Goal: Find specific page/section: Locate item on page

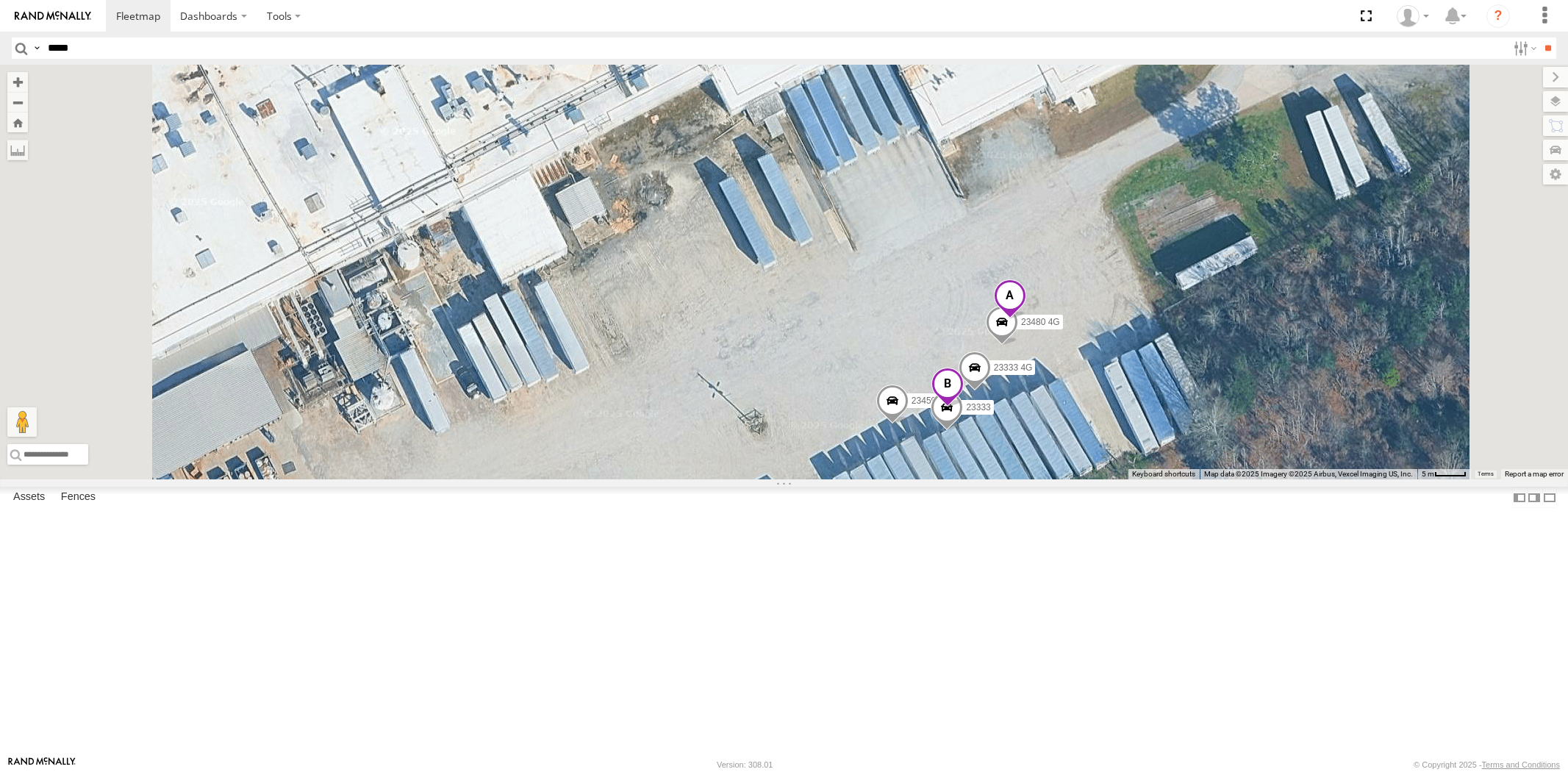
type input "*****"
click at [1540, 37] on input "**" at bounding box center [1548, 47] width 17 height 21
click at [0, 0] on div "All Assets" at bounding box center [0, 0] width 0 height 0
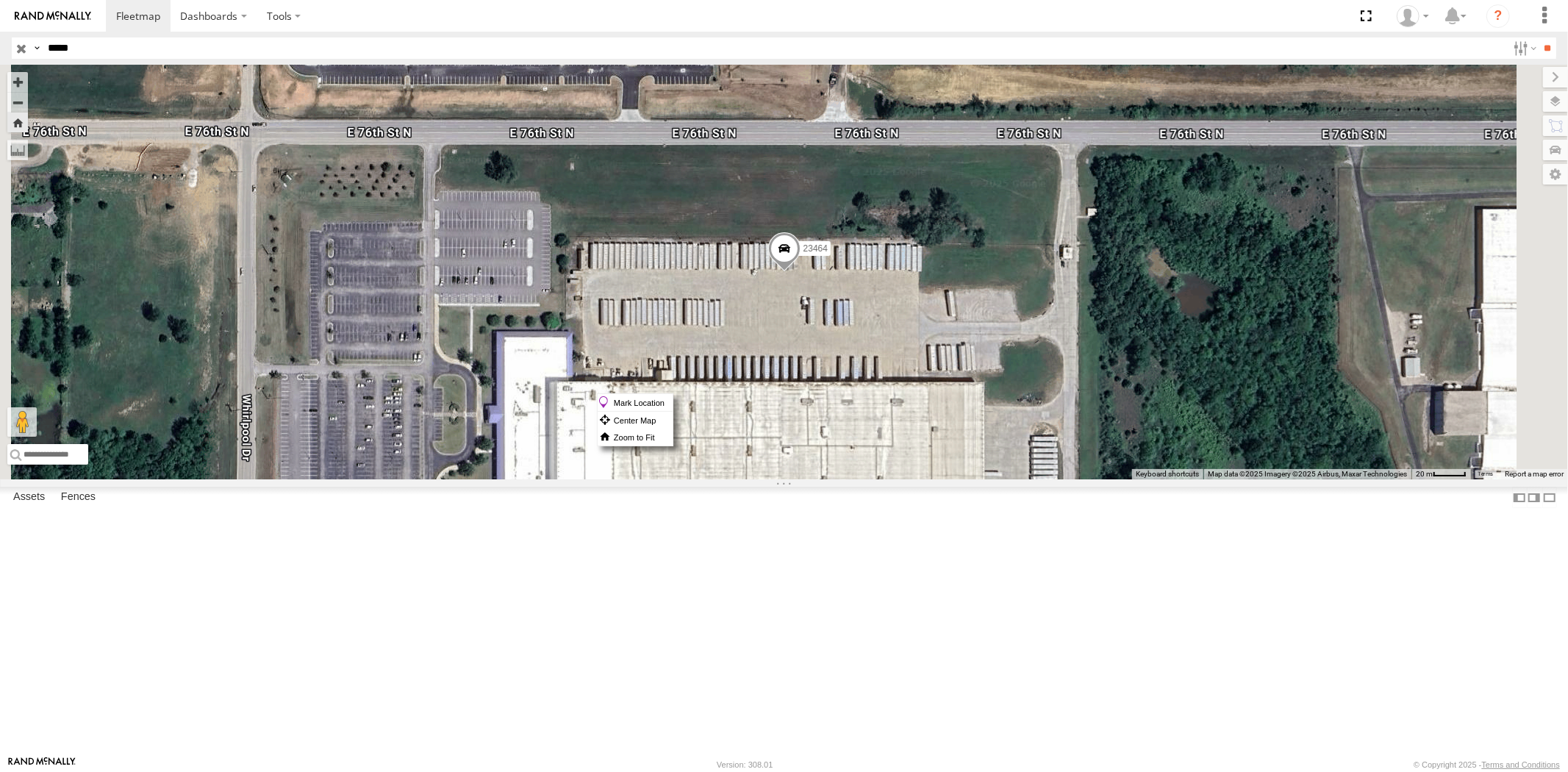
drag, startPoint x: 965, startPoint y: 393, endPoint x: 950, endPoint y: 389, distance: 15.5
click at [950, 389] on div "23464" at bounding box center [784, 272] width 1568 height 415
click at [673, 398] on label "Mark Location" at bounding box center [635, 402] width 75 height 17
click at [796, 256] on span at bounding box center [779, 235] width 32 height 40
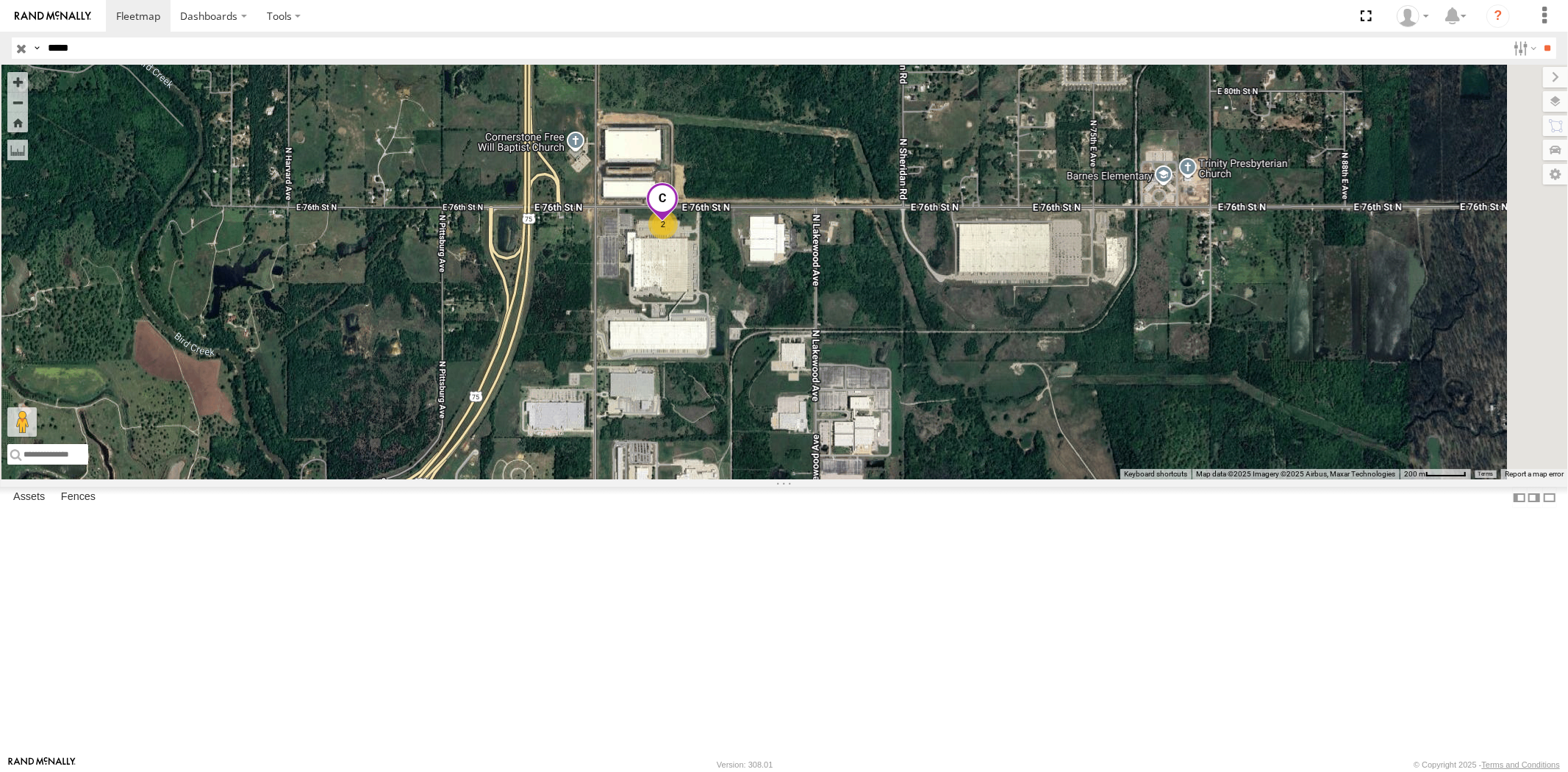
click at [17, 52] on input "button" at bounding box center [21, 47] width 19 height 21
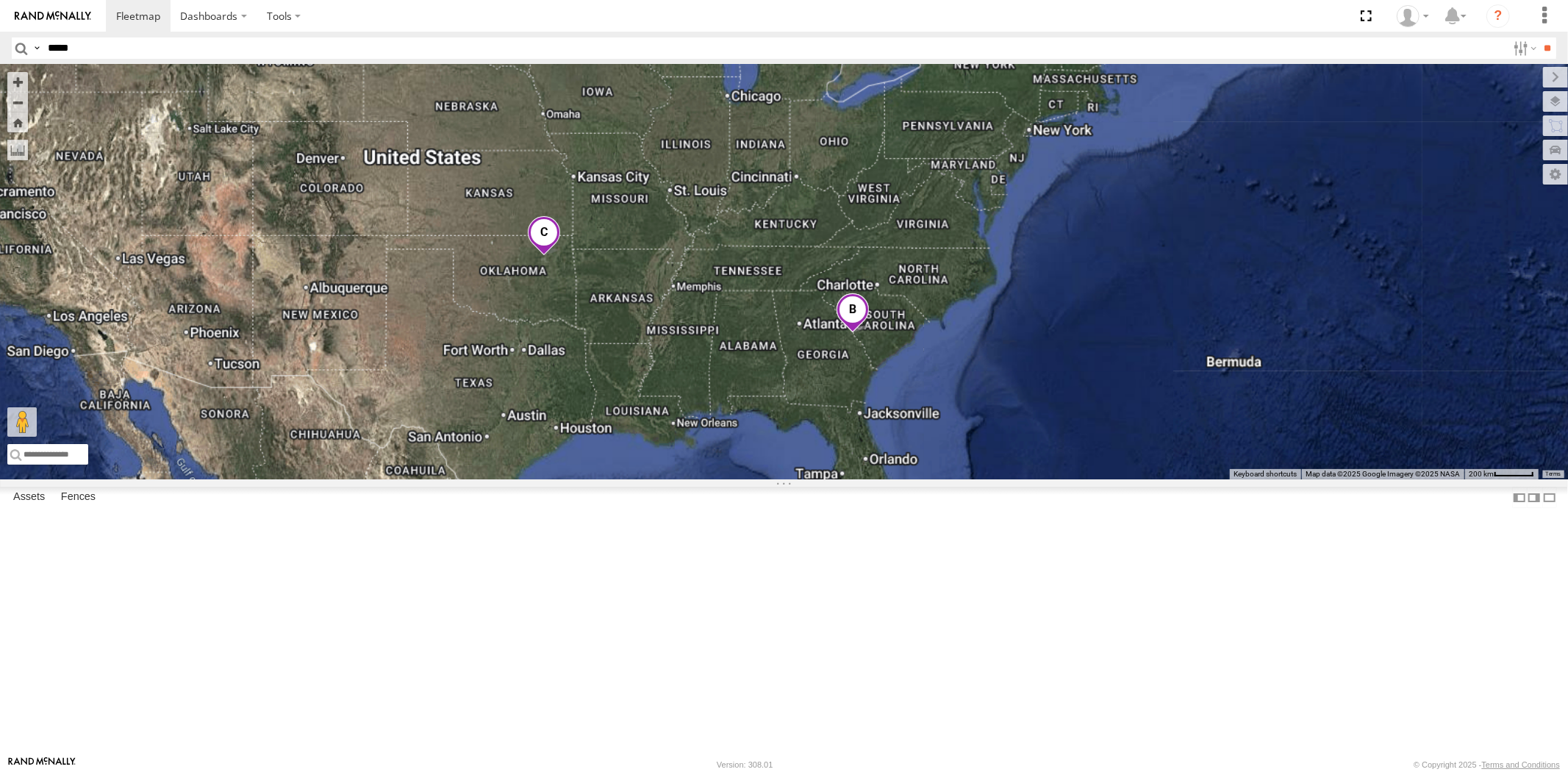
drag, startPoint x: 981, startPoint y: 398, endPoint x: 950, endPoint y: 400, distance: 31.1
click at [953, 400] on div at bounding box center [784, 272] width 1568 height 415
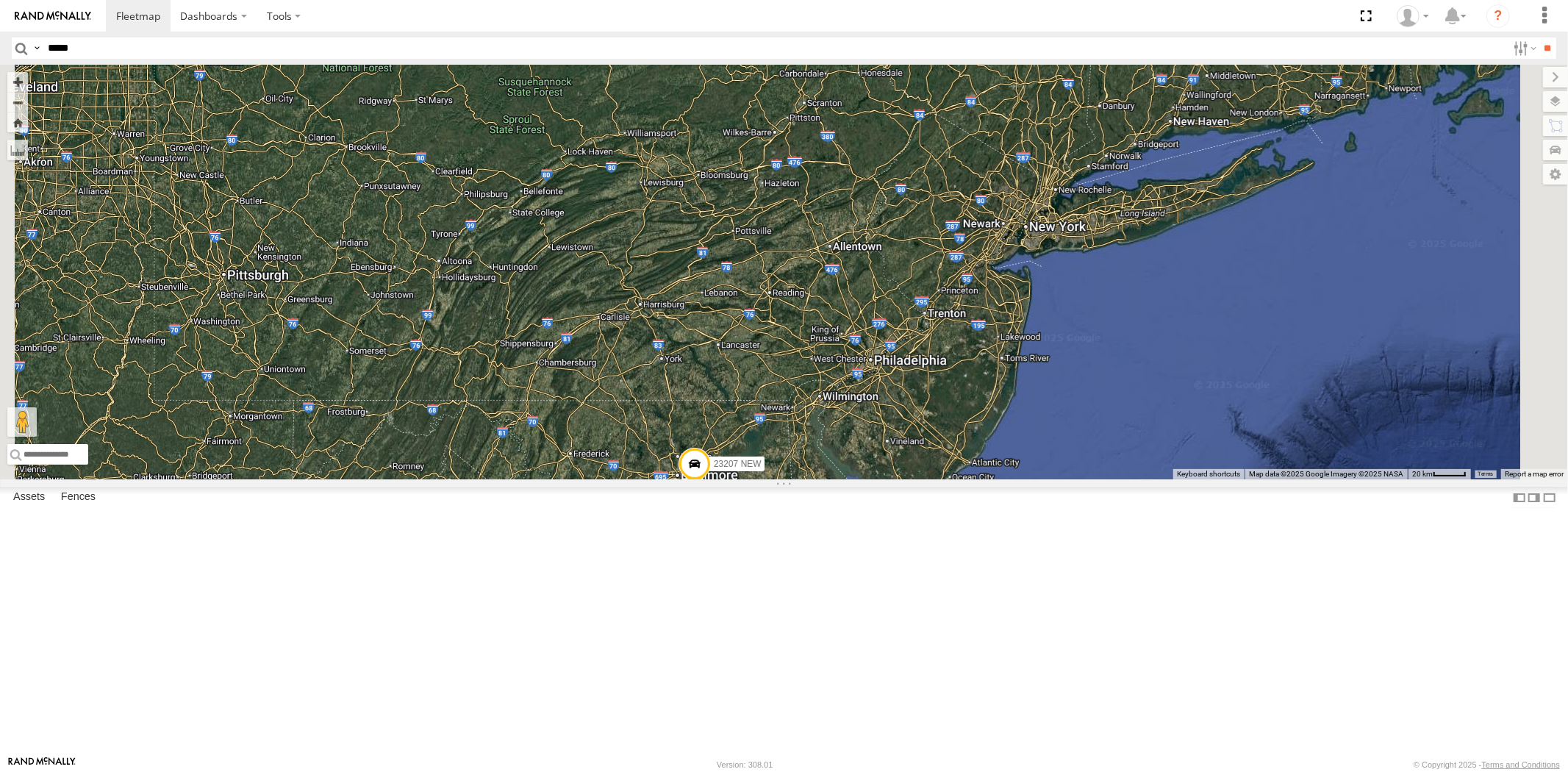
click at [883, 368] on div "23207 NEW 23207xx 23460 23480 23460 NEW 23335 4G/Active 23461 4G 2" at bounding box center [784, 272] width 1568 height 415
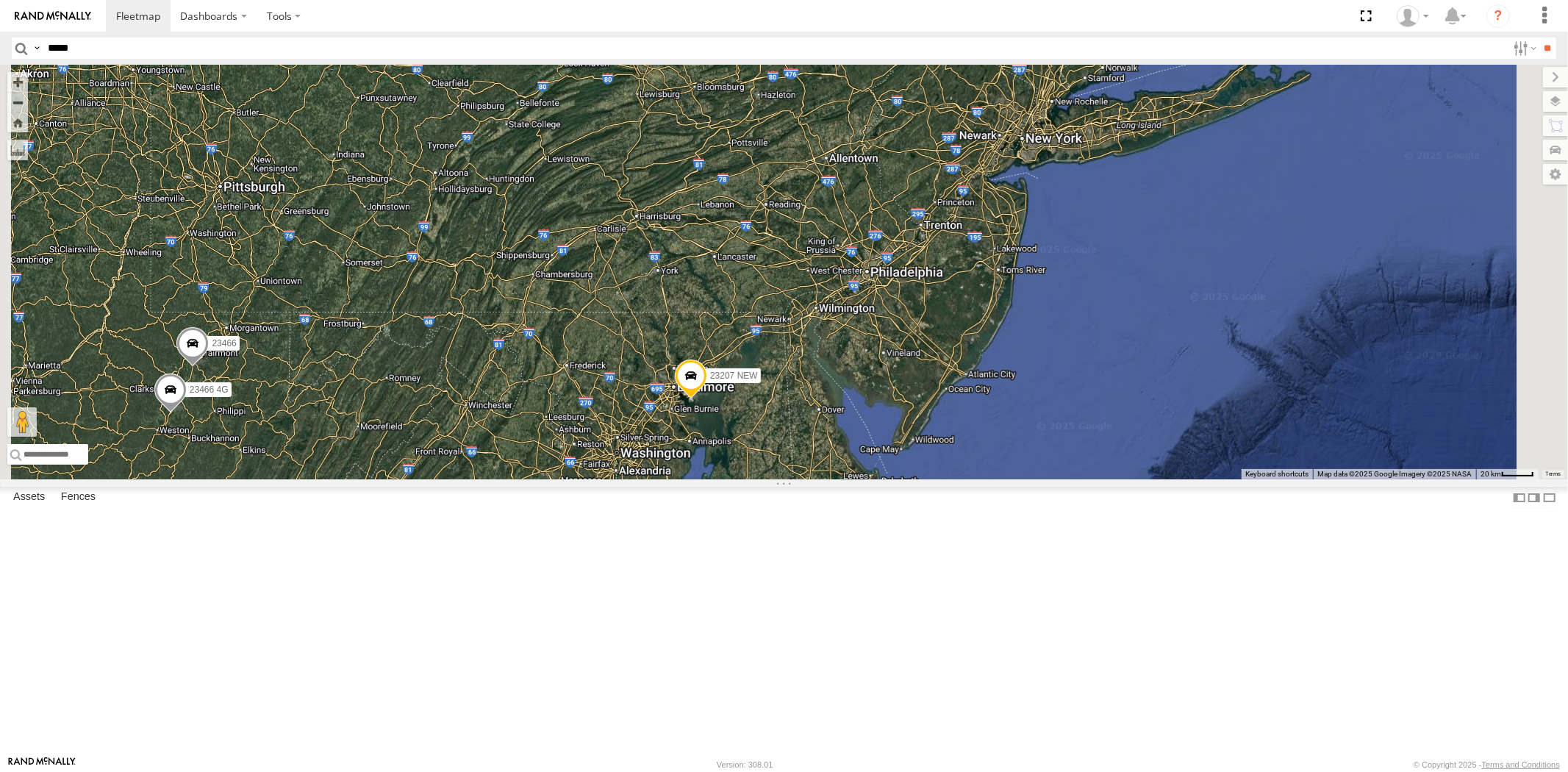
drag, startPoint x: 848, startPoint y: 464, endPoint x: 945, endPoint y: 388, distance: 123.2
click at [943, 387] on div "23207 NEW 23466 23466 4G 23460 23461 4G" at bounding box center [784, 272] width 1568 height 415
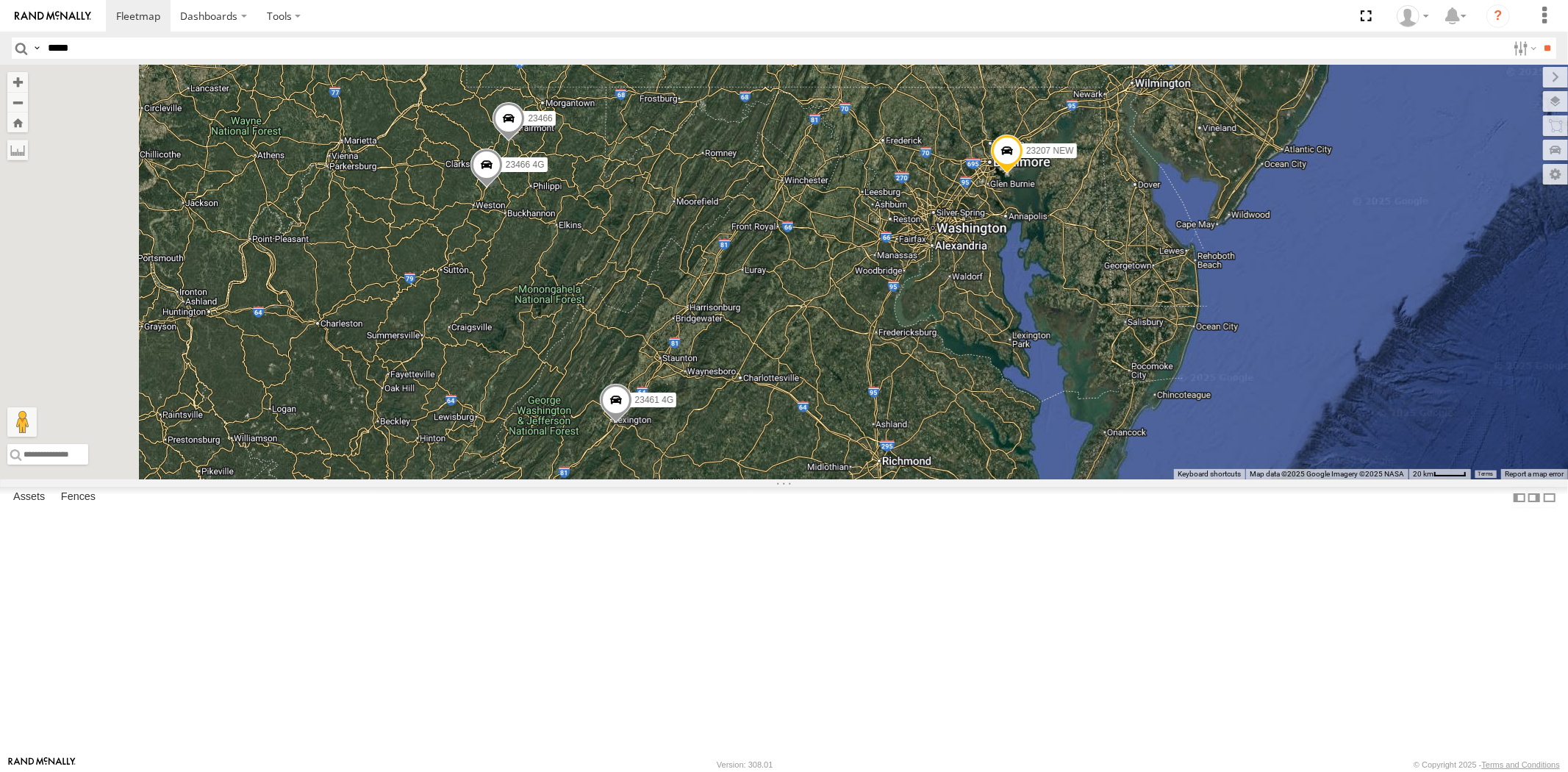
drag, startPoint x: 951, startPoint y: 412, endPoint x: 942, endPoint y: 433, distance: 22.8
click at [942, 433] on div "23207 NEW 23466 23466 4G 23460 23461 4G" at bounding box center [784, 272] width 1568 height 415
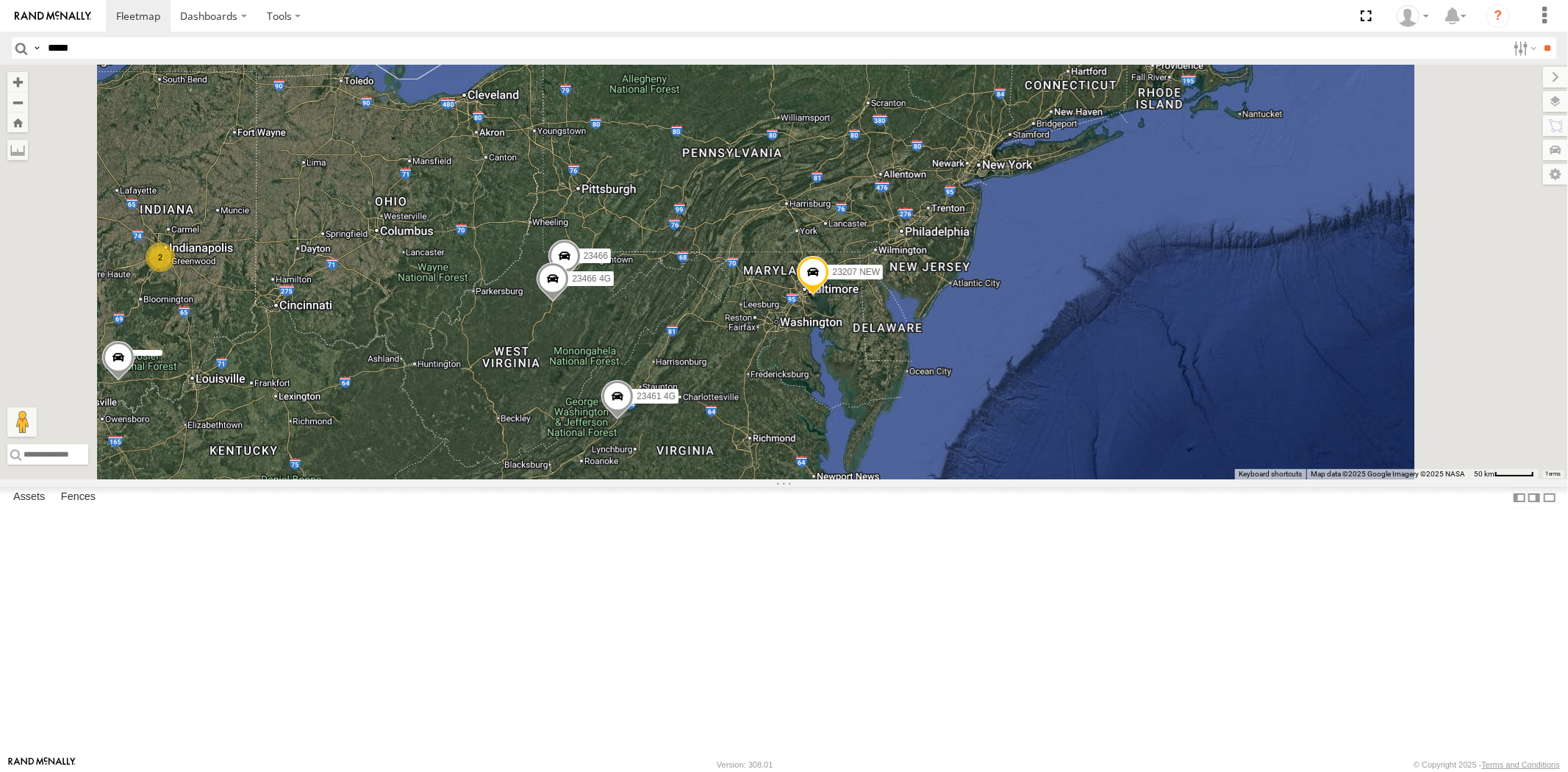
drag, startPoint x: 937, startPoint y: 429, endPoint x: 900, endPoint y: 452, distance: 43.6
click at [900, 452] on div "23207 NEW 23466 23466 4G 23460 23461 4G 2 23480" at bounding box center [784, 272] width 1568 height 415
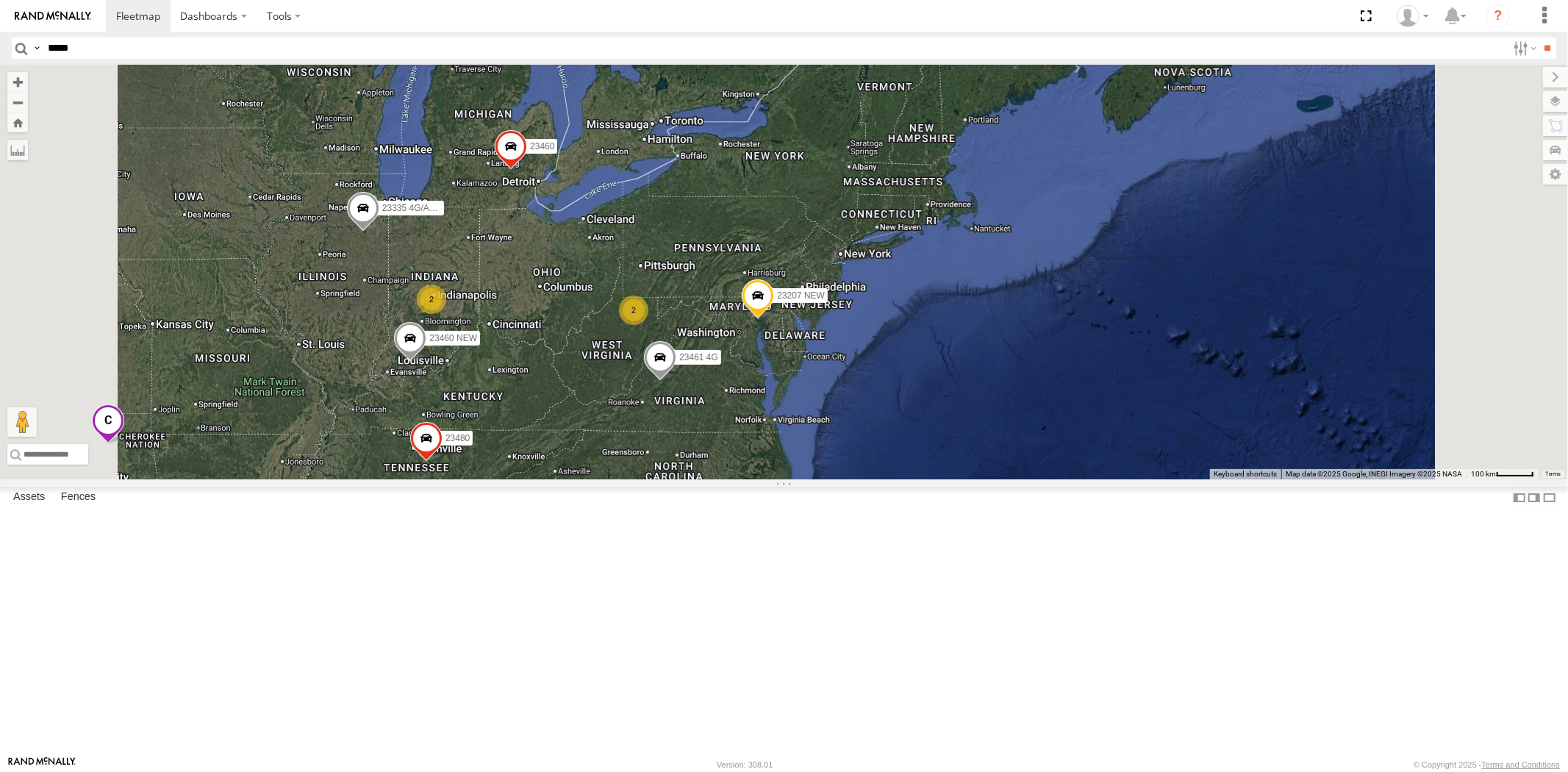
drag, startPoint x: 898, startPoint y: 444, endPoint x: 903, endPoint y: 415, distance: 29.4
click at [903, 416] on div "23207 NEW 23460 23461 4G 23480 23460 NEW 5 2 23207xx 2 2 3 2 23335 4G/Active" at bounding box center [784, 272] width 1568 height 415
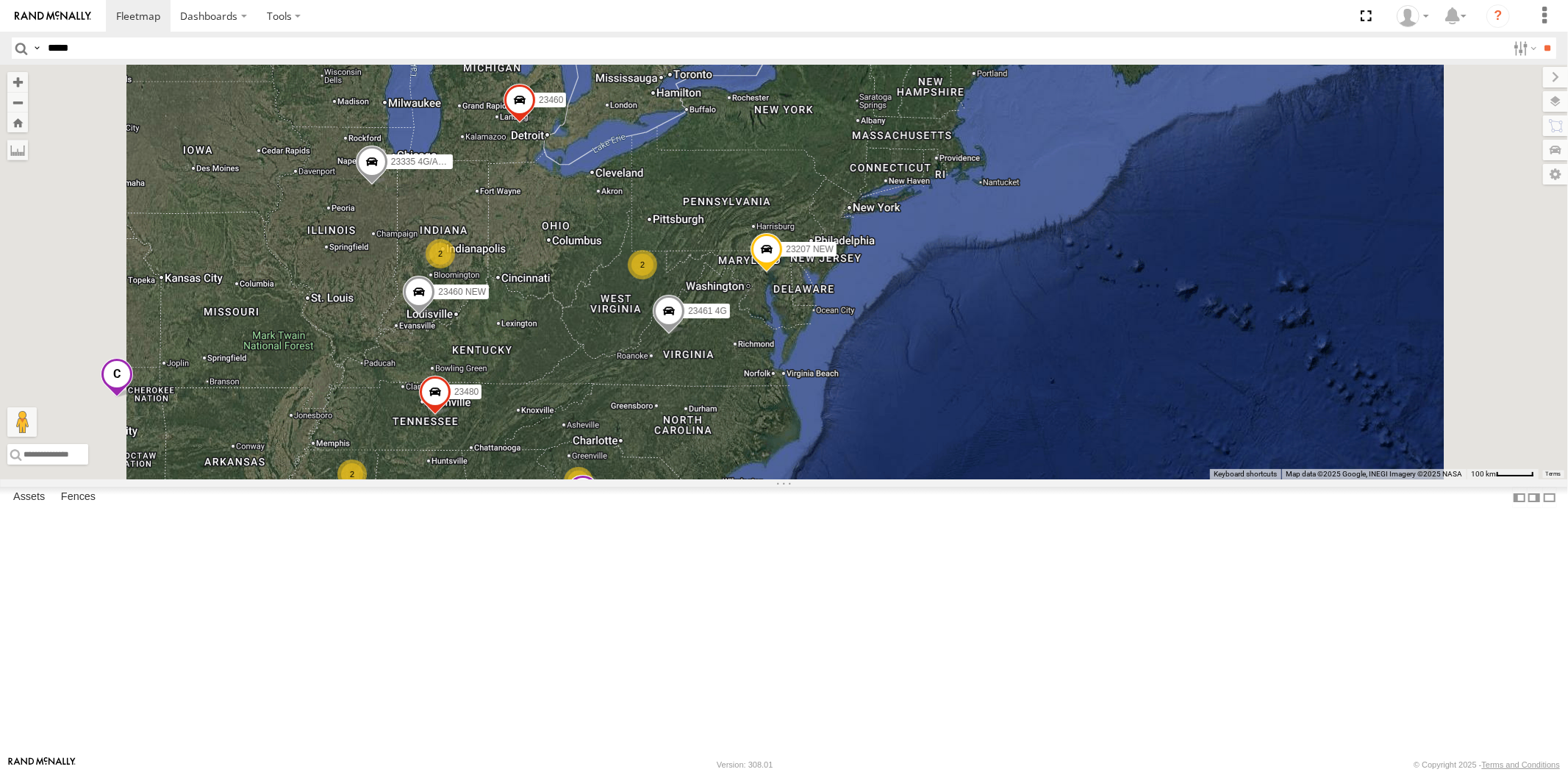
drag, startPoint x: 814, startPoint y: 519, endPoint x: 821, endPoint y: 472, distance: 47.5
click at [821, 472] on div "23207 NEW 23460 23461 4G 23480 23460 NEW 5 2 23207xx 2 2 3 2 23335 4G/Active" at bounding box center [784, 272] width 1568 height 415
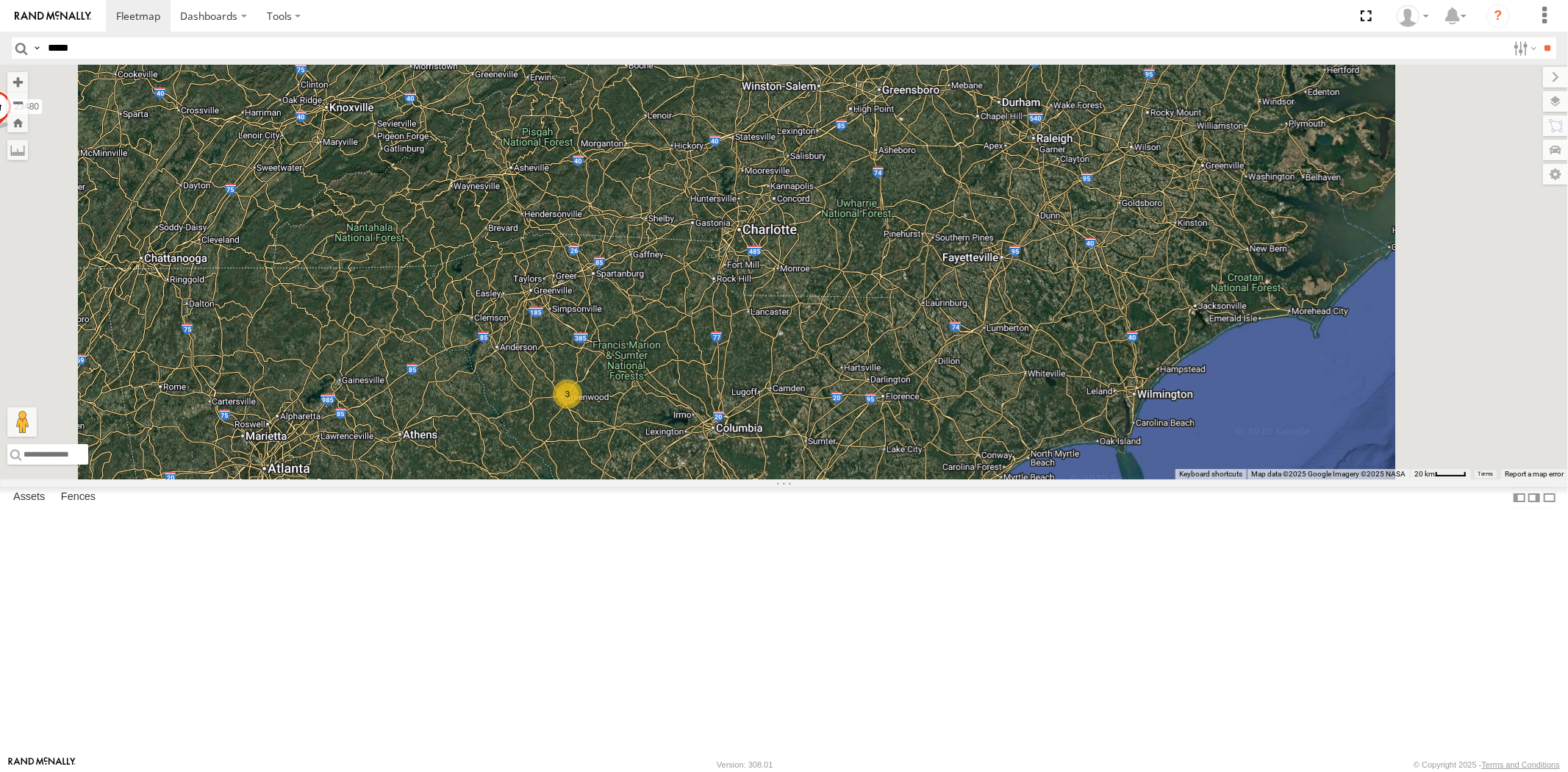
drag, startPoint x: 805, startPoint y: 517, endPoint x: 826, endPoint y: 464, distance: 57.0
click at [826, 461] on div "23207 NEW 23460 23461 4G 23480 23460 NEW 23207xx 23335 4G/Active 23466 23466 4G…" at bounding box center [784, 272] width 1568 height 415
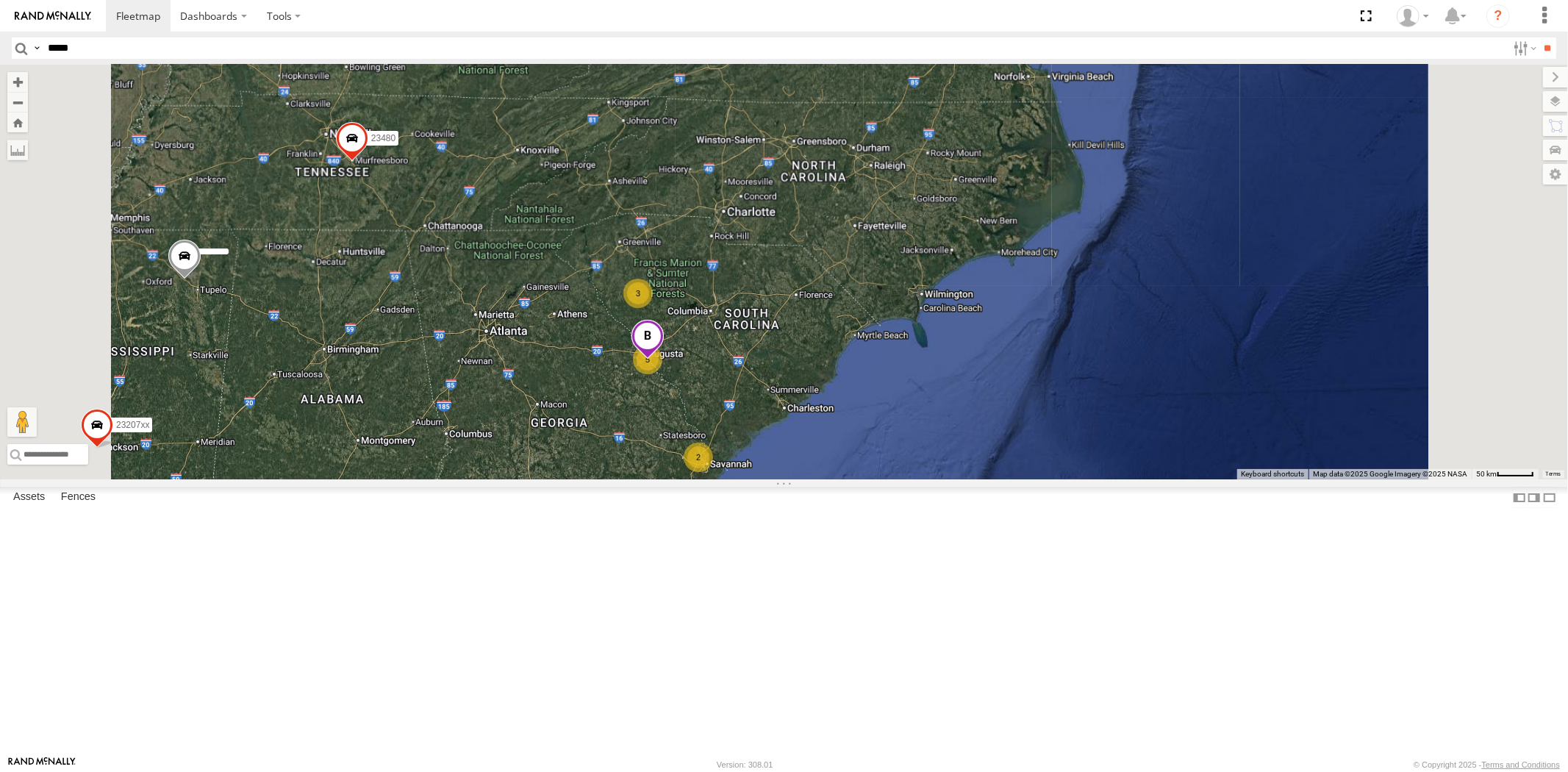
drag, startPoint x: 767, startPoint y: 454, endPoint x: 802, endPoint y: 444, distance: 36.4
click at [802, 444] on div "23207 NEW 23460 23461 4G 23480 23460 NEW 23207xx 23335 4G/Active 23466 23466 4G…" at bounding box center [784, 272] width 1568 height 415
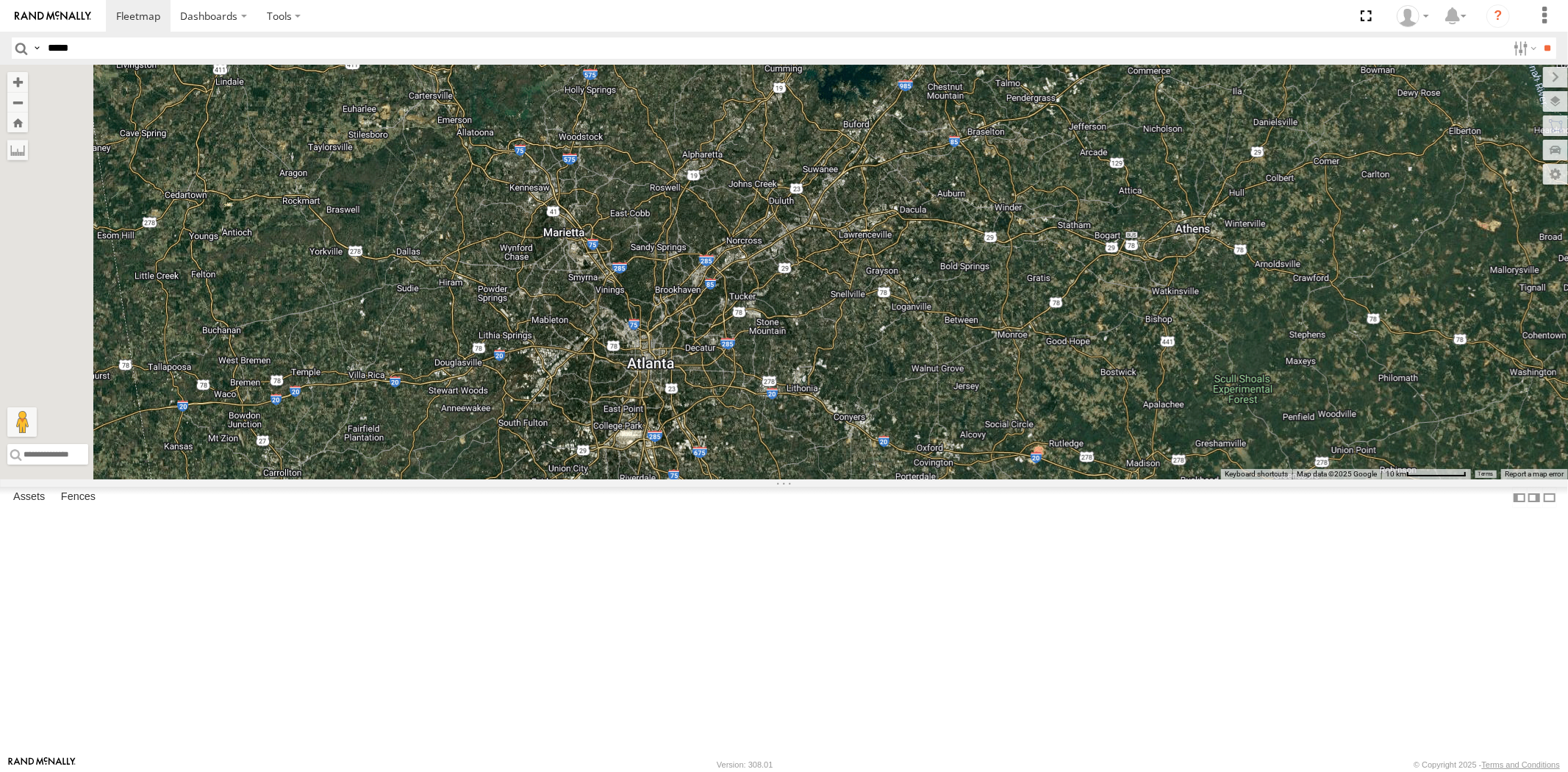
drag, startPoint x: 797, startPoint y: 439, endPoint x: 802, endPoint y: 445, distance: 7.8
click at [798, 439] on div "23207 NEW 23460 23461 4G 23480 23460 NEW 23207xx 23335 4G/Active 23466 23466 4G…" at bounding box center [784, 272] width 1568 height 415
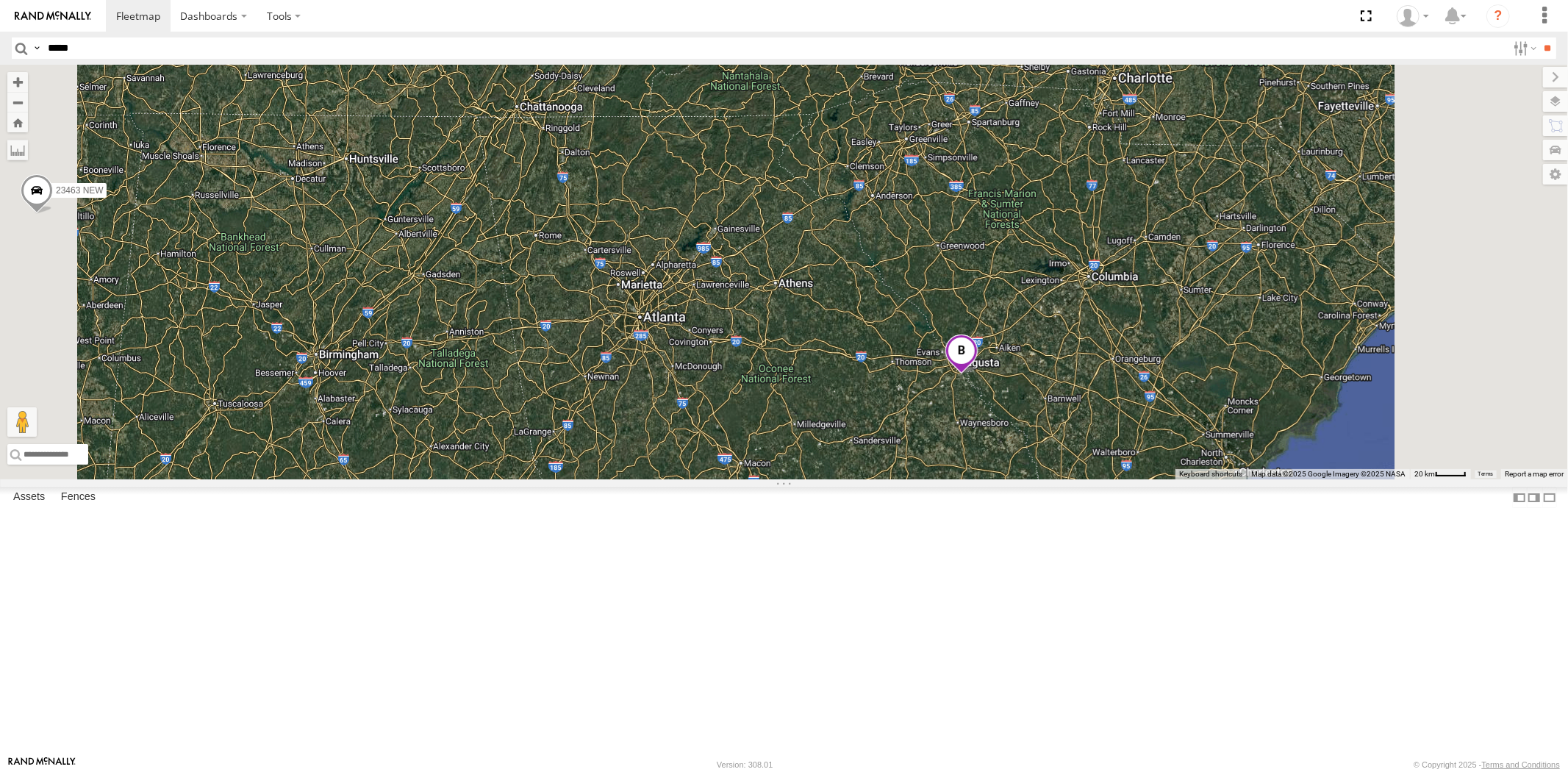
drag, startPoint x: 812, startPoint y: 445, endPoint x: 836, endPoint y: 438, distance: 25.0
click at [835, 438] on div "23207 NEW 23460 23461 4G 23480 23460 NEW 23207xx 23335 4G/Active 23466 23466 4G…" at bounding box center [784, 272] width 1568 height 415
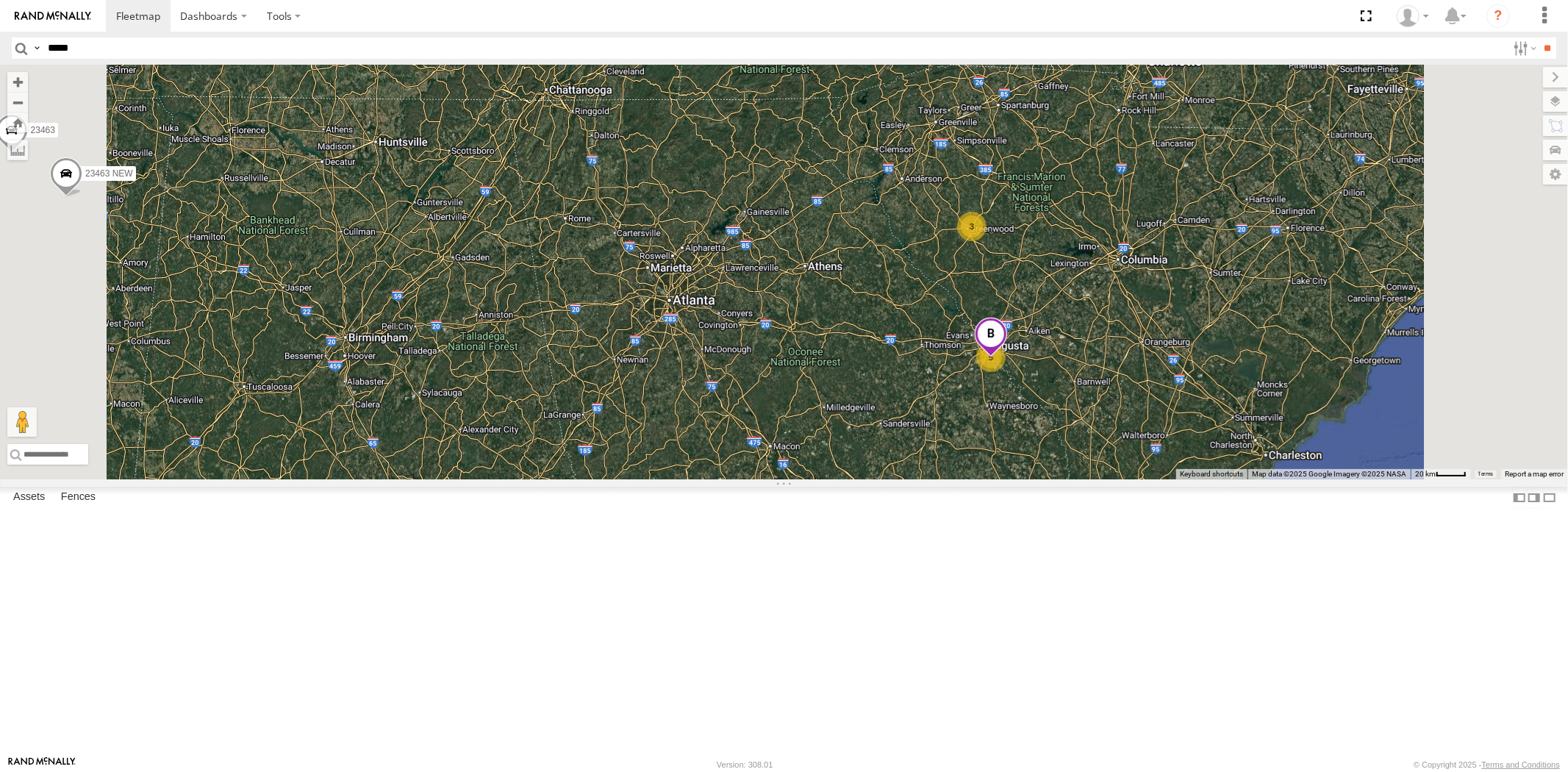
drag, startPoint x: 831, startPoint y: 418, endPoint x: 838, endPoint y: 442, distance: 25.0
click at [838, 442] on div "23207 NEW 23460 23461 4G 23480 23460 NEW 23207xx 23335 4G/Active 23466 23466 4G…" at bounding box center [784, 272] width 1568 height 415
